Goal: Transaction & Acquisition: Purchase product/service

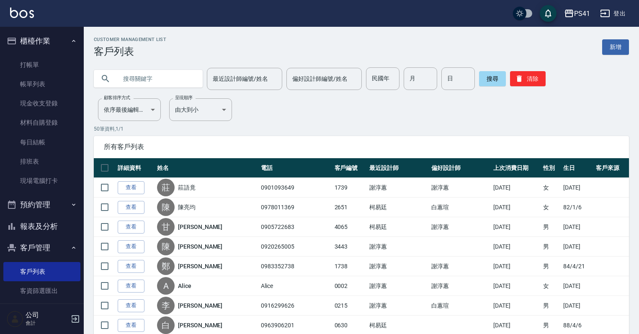
scroll to position [33, 0]
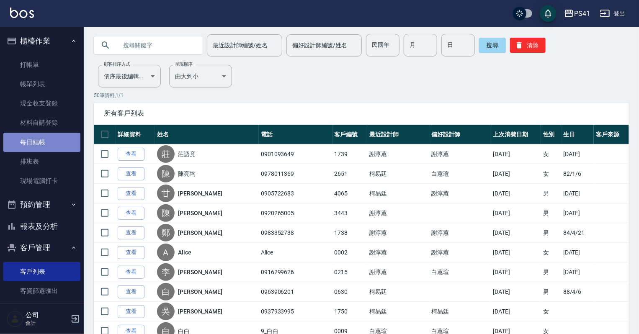
drag, startPoint x: 45, startPoint y: 151, endPoint x: 45, endPoint y: 146, distance: 4.6
click at [45, 151] on link "每日結帳" at bounding box center [41, 142] width 77 height 19
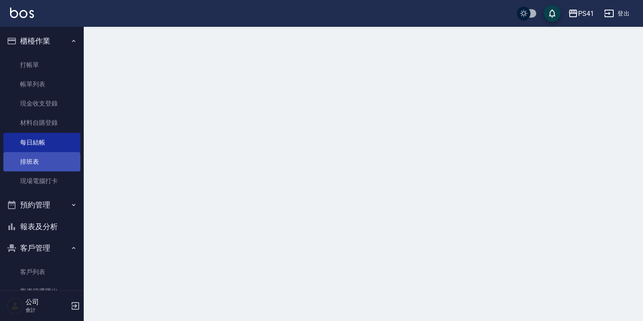
click at [45, 158] on link "排班表" at bounding box center [41, 161] width 77 height 19
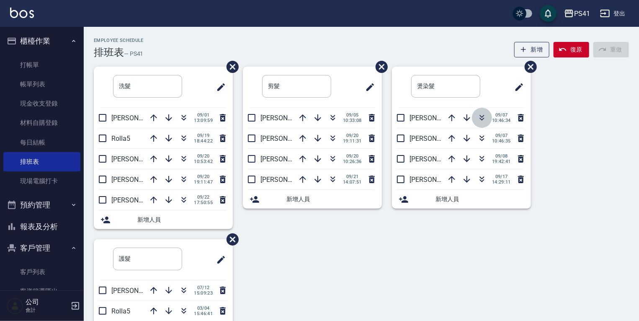
click at [477, 118] on icon "button" at bounding box center [482, 118] width 10 height 10
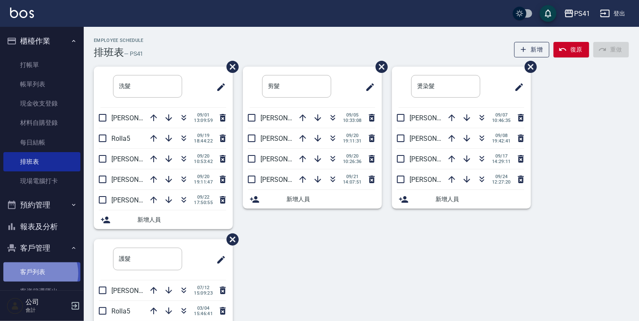
click at [38, 273] on link "客戶列表" at bounding box center [41, 271] width 77 height 19
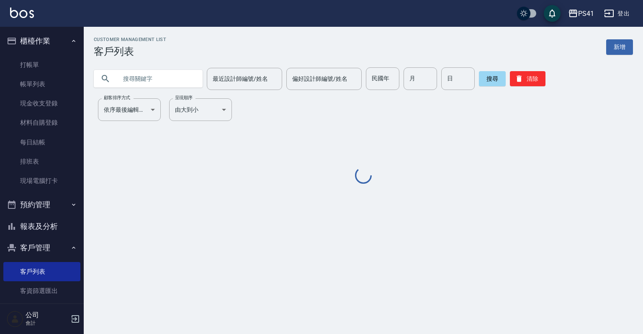
click at [154, 87] on input "text" at bounding box center [156, 78] width 79 height 23
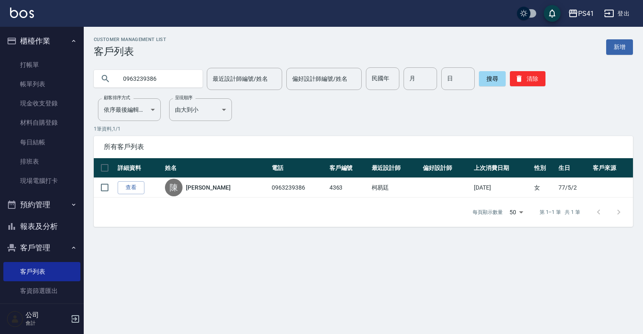
drag, startPoint x: 168, startPoint y: 72, endPoint x: 0, endPoint y: 122, distance: 175.4
click at [0, 119] on div "PS41 登出 櫃檯作業 打帳單 帳單列表 現金收支登錄 材料自購登錄 每日結帳 排班表 現場電腦打卡 預約管理 預約管理 單日預約紀錄 單週預約紀錄 報表及…" at bounding box center [321, 167] width 643 height 334
type input "0955135922"
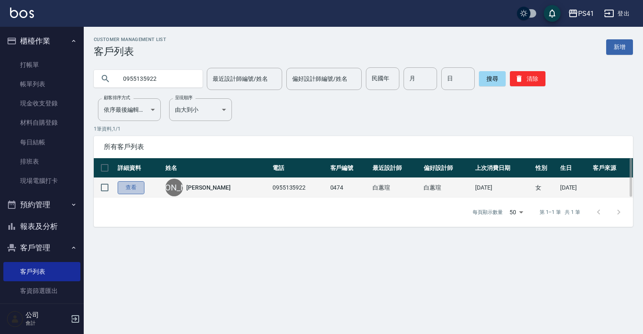
click at [124, 190] on link "查看" at bounding box center [131, 187] width 27 height 13
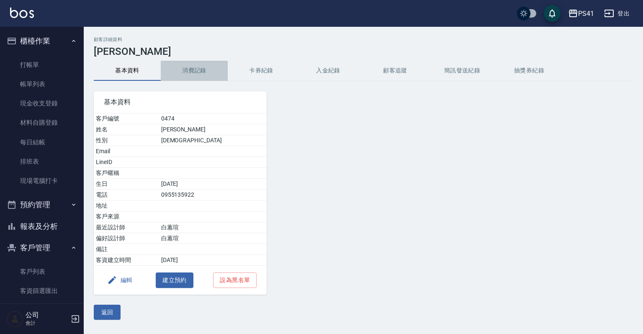
click at [194, 74] on button "消費記錄" at bounding box center [194, 71] width 67 height 20
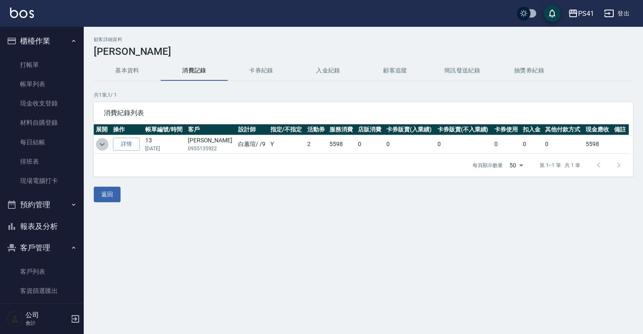
click at [107, 142] on button "expand row" at bounding box center [102, 144] width 13 height 13
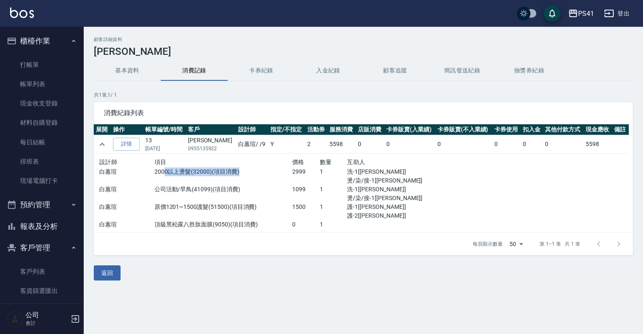
drag, startPoint x: 164, startPoint y: 173, endPoint x: 244, endPoint y: 173, distance: 79.5
click at [244, 173] on p "2000以上燙髮(32000)(項目消費)" at bounding box center [223, 171] width 138 height 9
drag, startPoint x: 244, startPoint y: 173, endPoint x: 244, endPoint y: 187, distance: 14.2
click at [244, 187] on p "公司活動/早鳥(41099)(項目消費)" at bounding box center [223, 189] width 138 height 9
drag, startPoint x: 206, startPoint y: 191, endPoint x: 223, endPoint y: 192, distance: 17.2
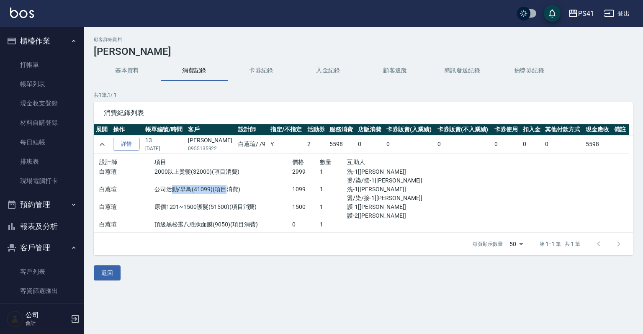
click at [223, 192] on p "公司活動/早鳥(41099)(項目消費)" at bounding box center [223, 189] width 138 height 9
drag, startPoint x: 223, startPoint y: 192, endPoint x: 233, endPoint y: 195, distance: 10.5
click at [233, 195] on div "公司活動/早鳥(41099)(項目消費)" at bounding box center [223, 194] width 138 height 18
click at [120, 72] on button "基本資料" at bounding box center [127, 71] width 67 height 20
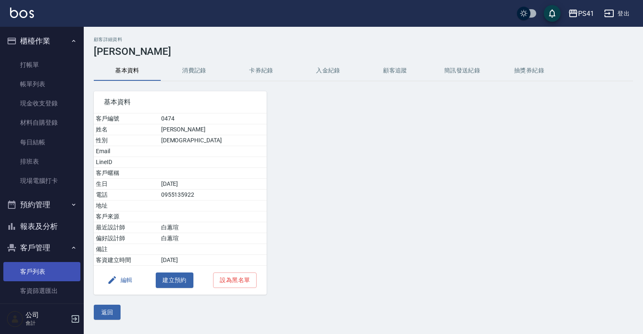
click at [23, 264] on link "客戶列表" at bounding box center [41, 271] width 77 height 19
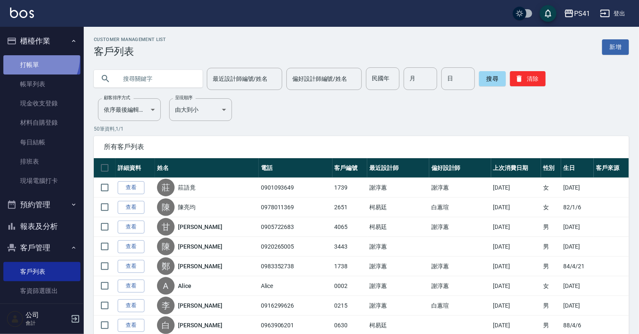
click at [29, 57] on link "打帳單" at bounding box center [41, 64] width 77 height 19
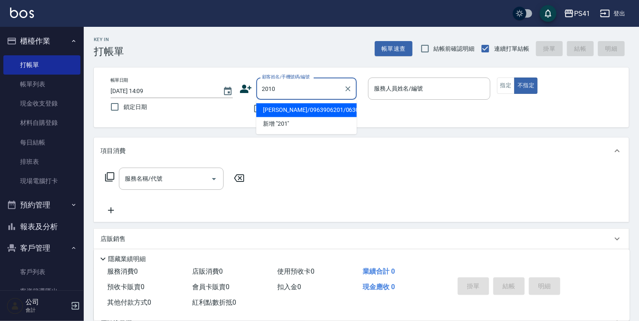
type input "2010"
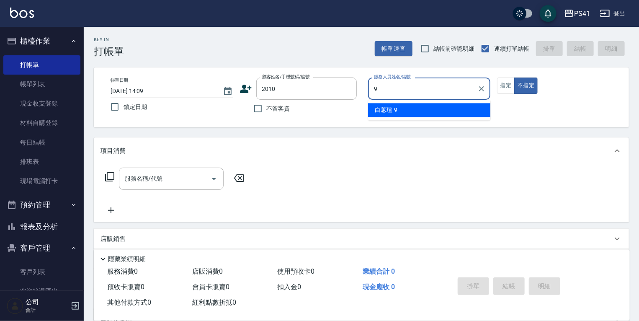
type input "白蕙瑄-9"
type input "[PERSON_NAME]/0922254083/2010"
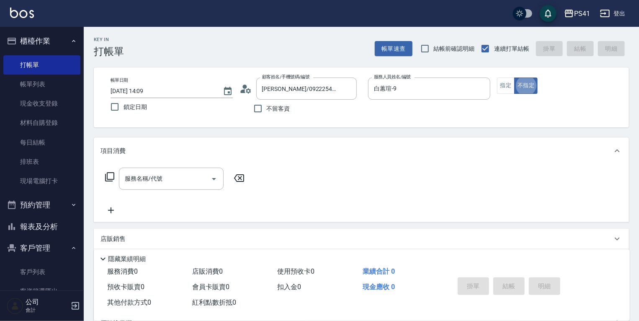
type button "false"
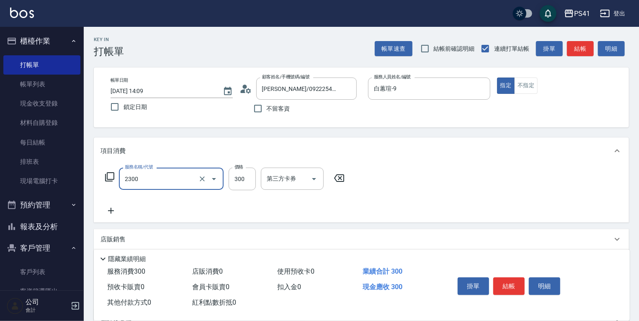
type input "剪髮(2300)"
